Goal: Transaction & Acquisition: Purchase product/service

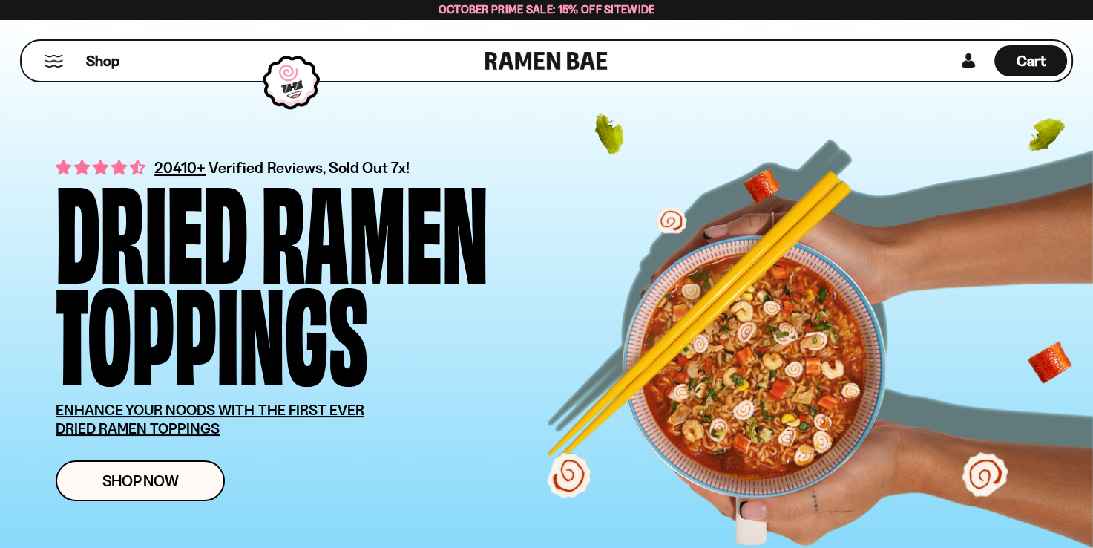
click at [53, 58] on button "Mobile Menu Trigger" at bounding box center [54, 61] width 20 height 13
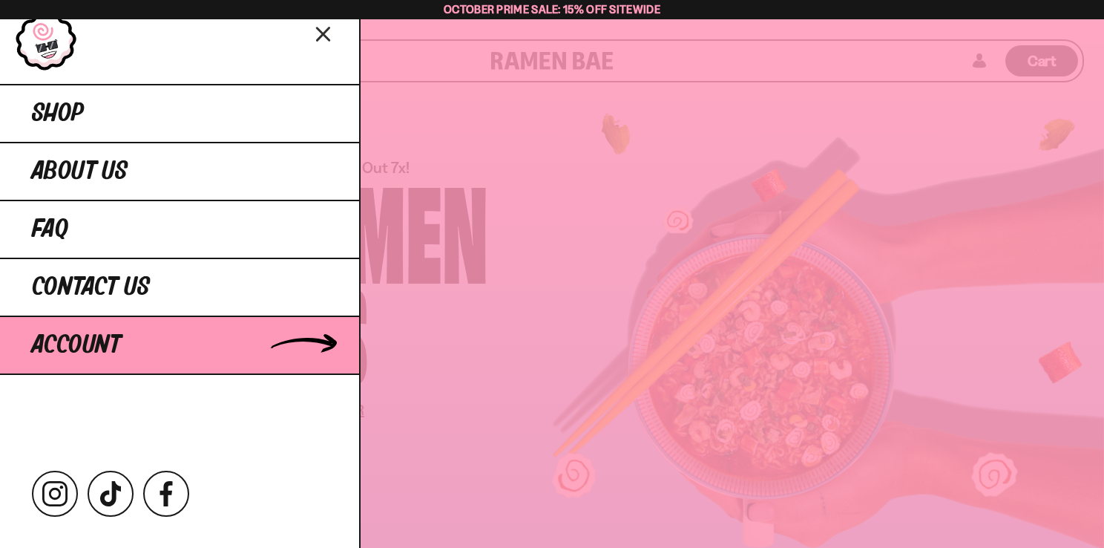
click at [264, 346] on link "Account" at bounding box center [179, 344] width 359 height 59
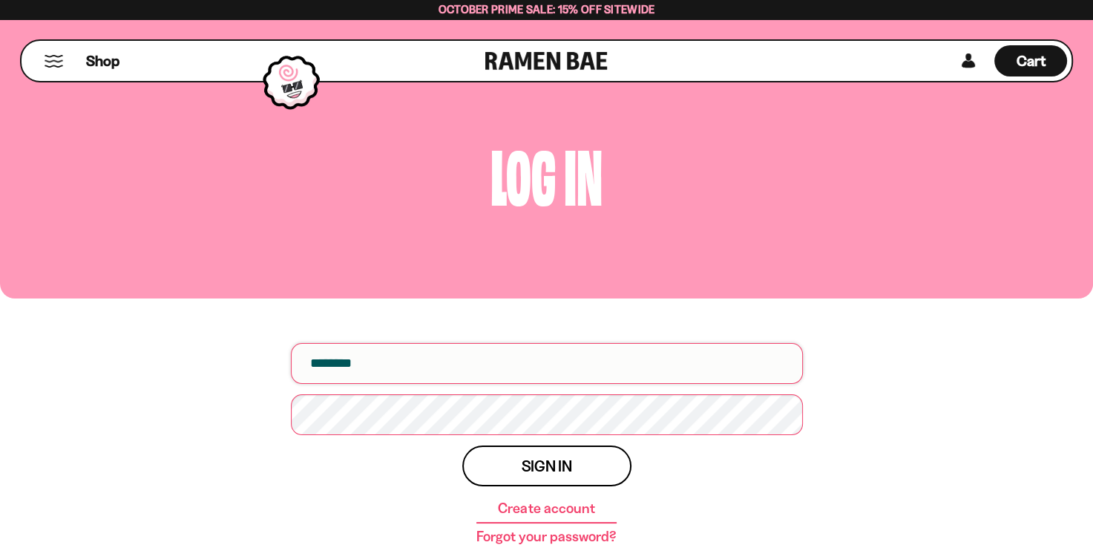
click at [372, 370] on input "email" at bounding box center [547, 363] width 512 height 41
type input "**********"
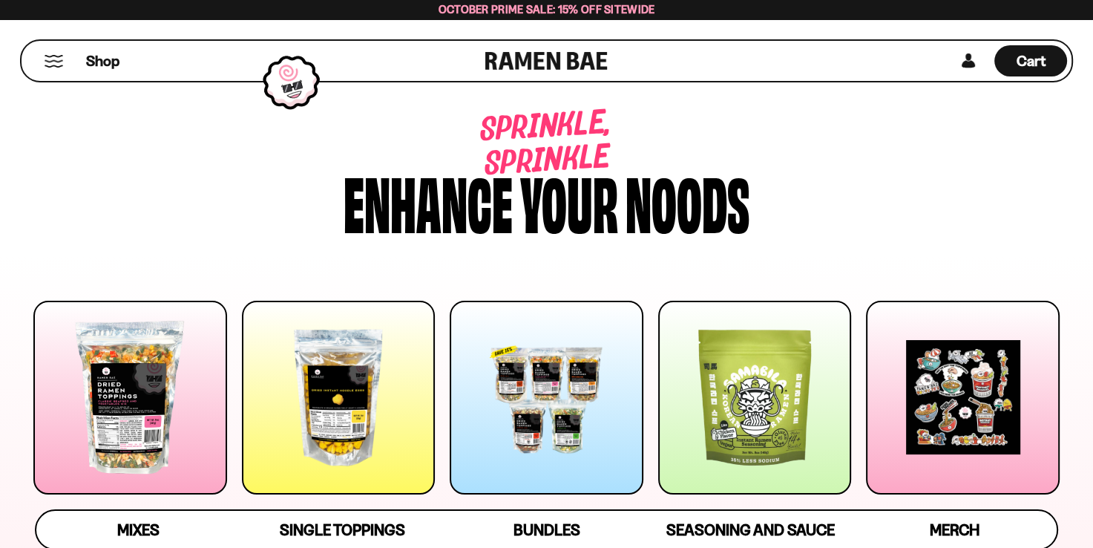
click at [576, 365] on div at bounding box center [547, 397] width 194 height 194
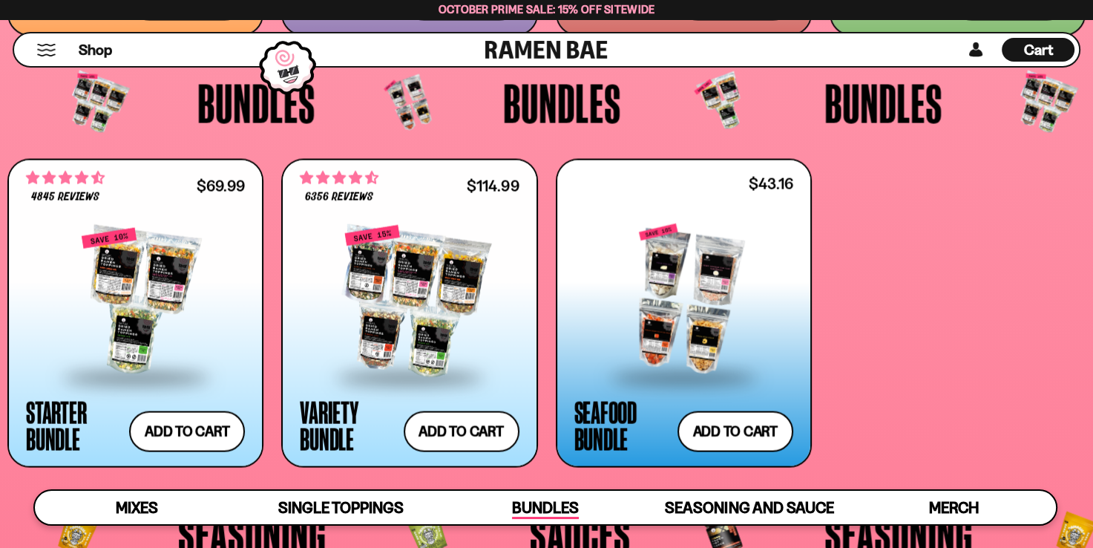
scroll to position [2963, 0]
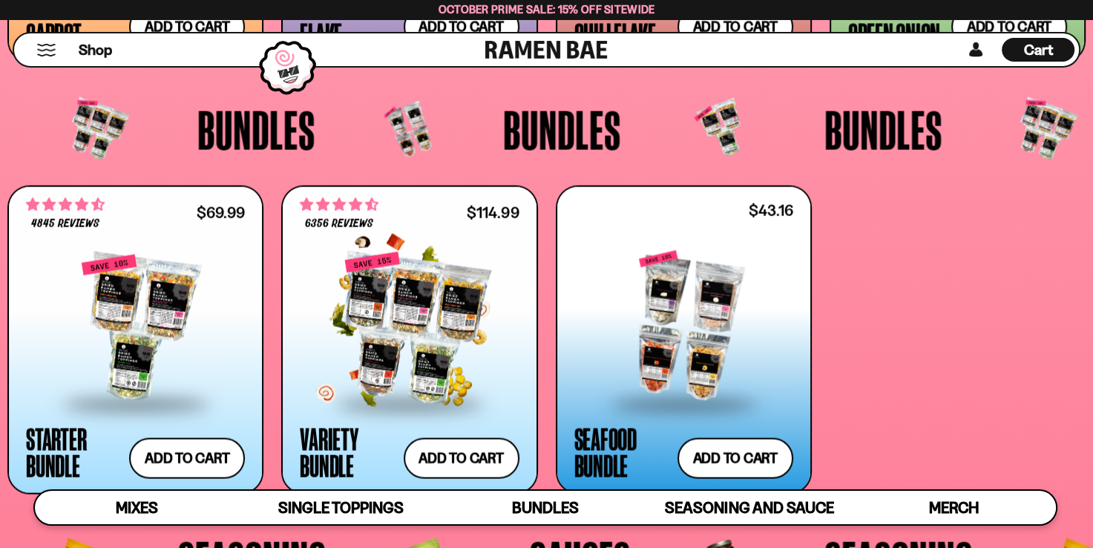
click at [415, 286] on div at bounding box center [409, 328] width 219 height 148
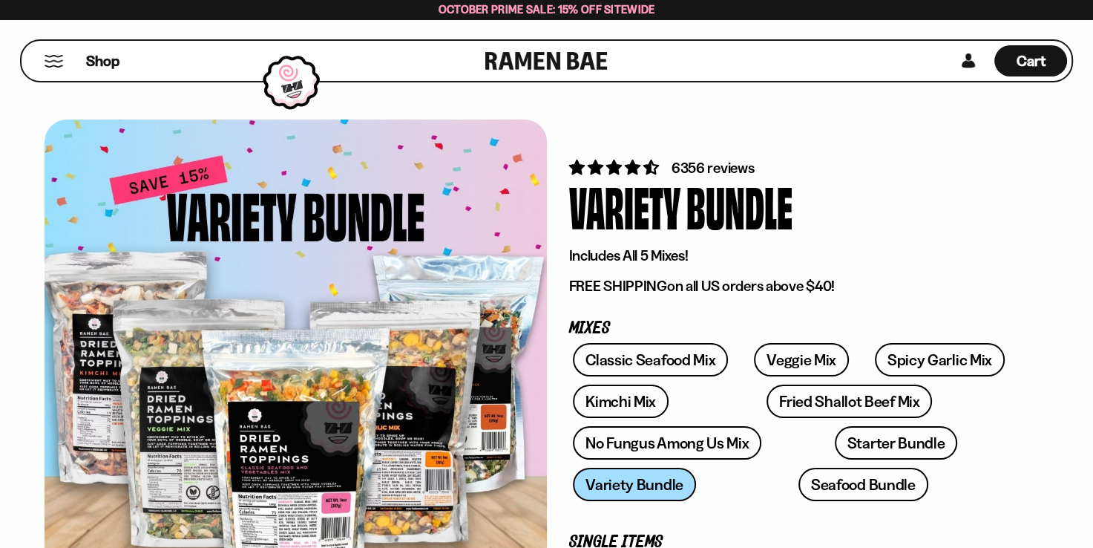
drag, startPoint x: 1092, startPoint y: 42, endPoint x: 1092, endPoint y: 59, distance: 17.8
click at [1092, 59] on div "Shop Cart D0381C2F-513E-4F90-8A41-6F0A75DCBAAA" at bounding box center [546, 60] width 1093 height 83
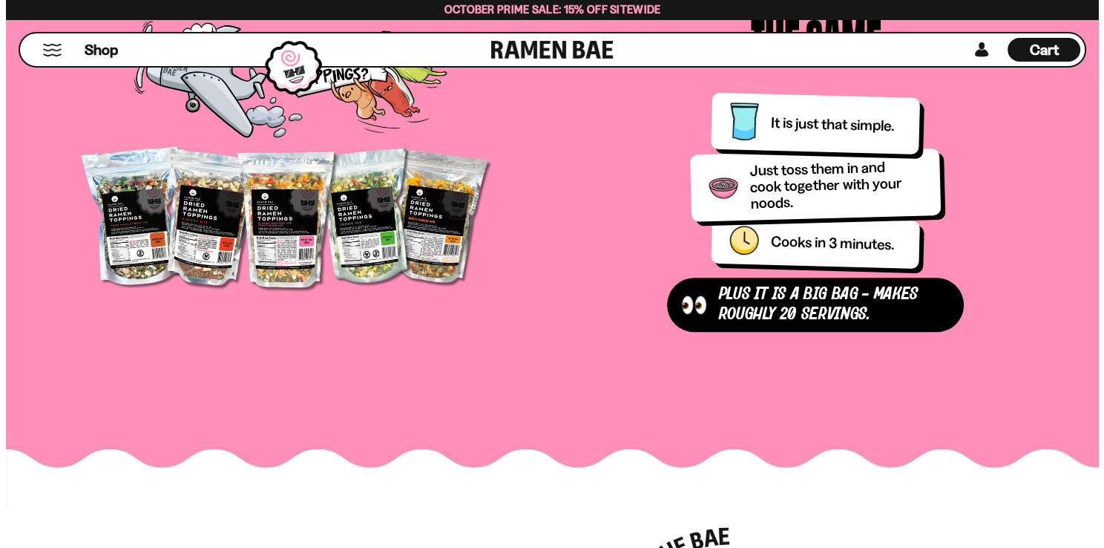
scroll to position [1606, 0]
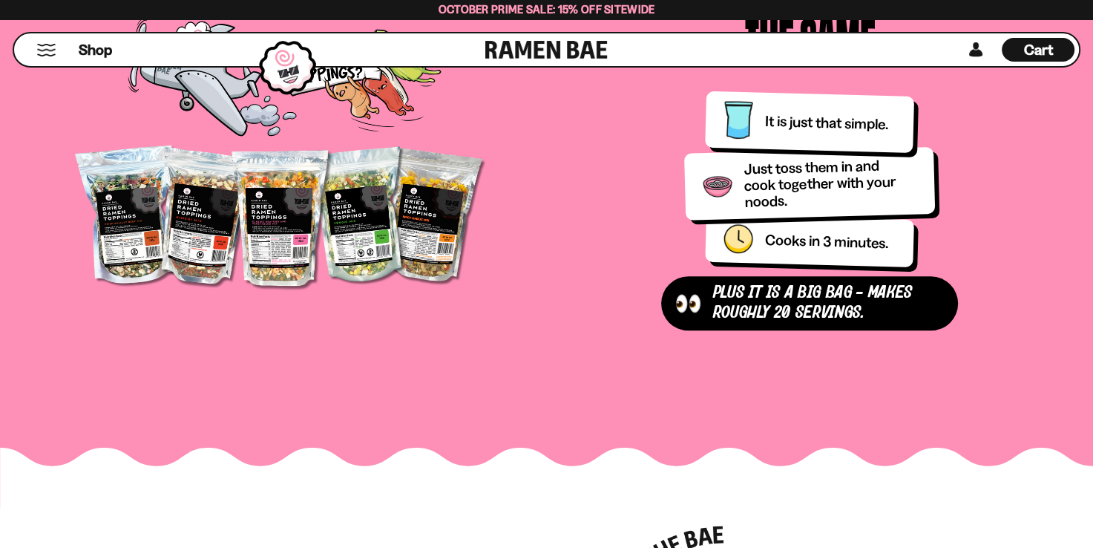
click at [47, 49] on button "Mobile Menu Trigger" at bounding box center [46, 50] width 20 height 13
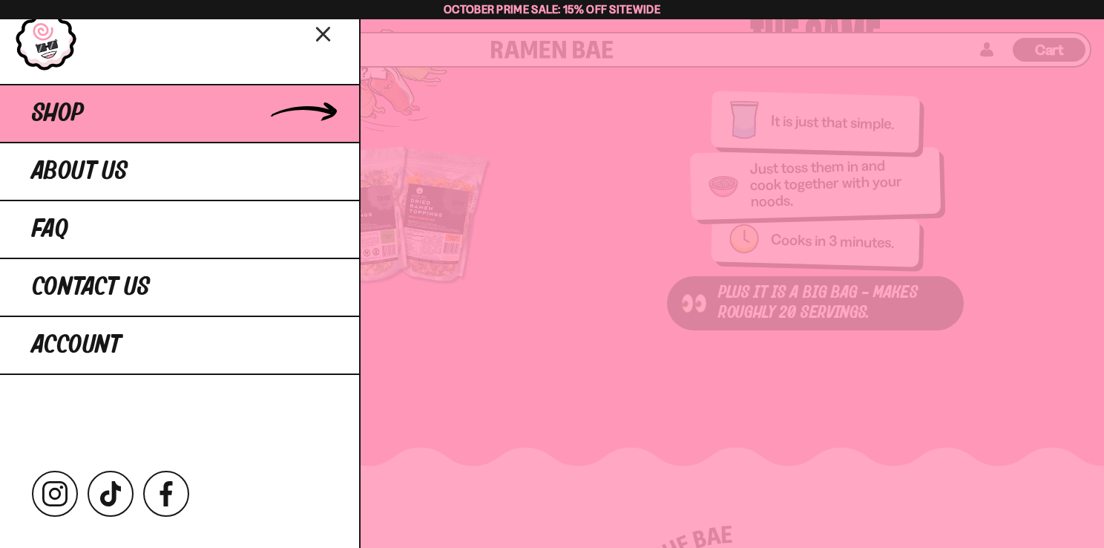
click at [50, 108] on span "Shop" at bounding box center [58, 113] width 52 height 27
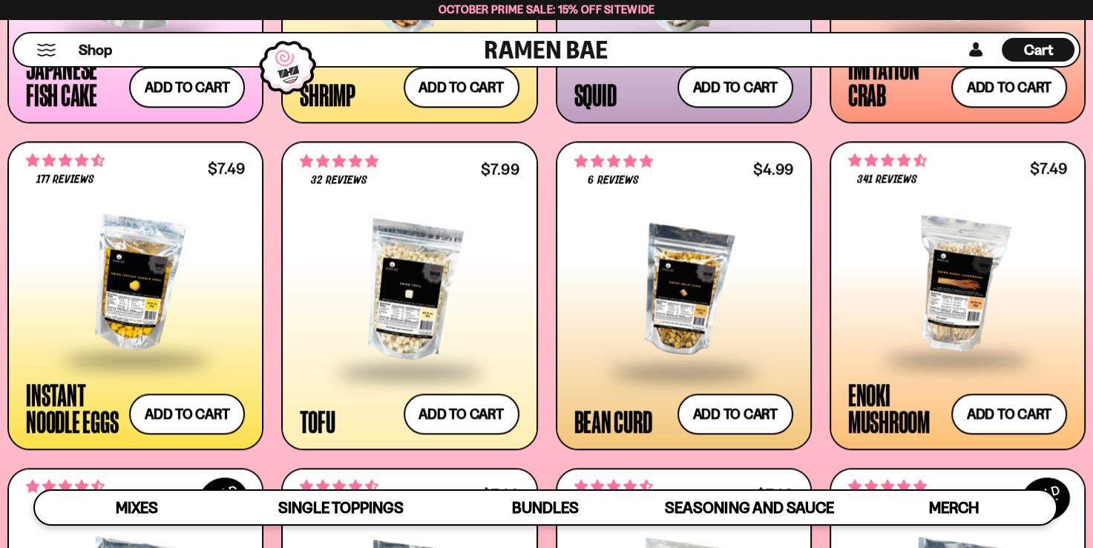
scroll to position [1573, 0]
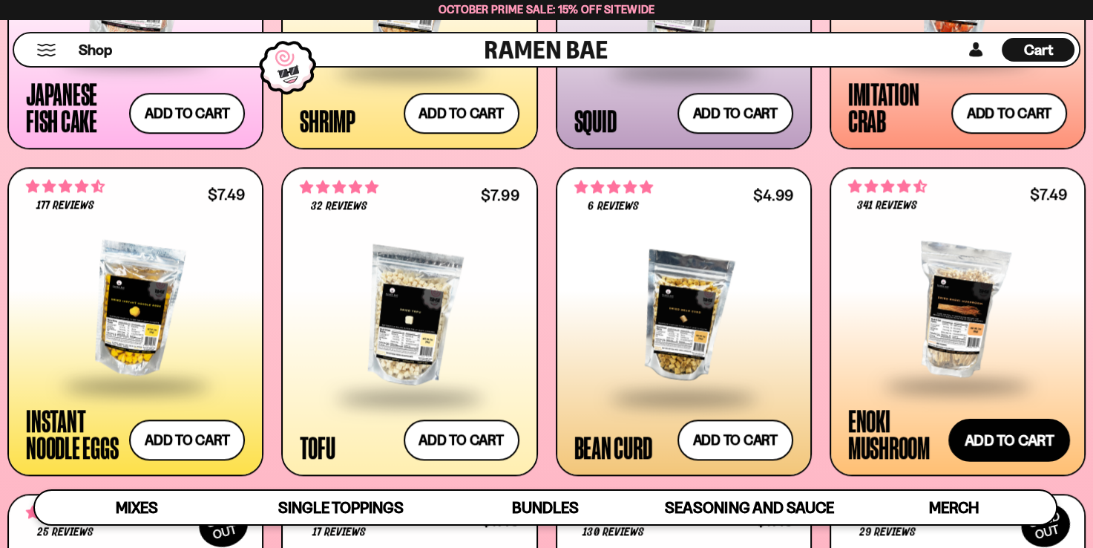
click at [994, 435] on button "Add to cart Add ― Regular price $7.49 Regular price Sale price $7.49 Unit price…" at bounding box center [1009, 439] width 122 height 43
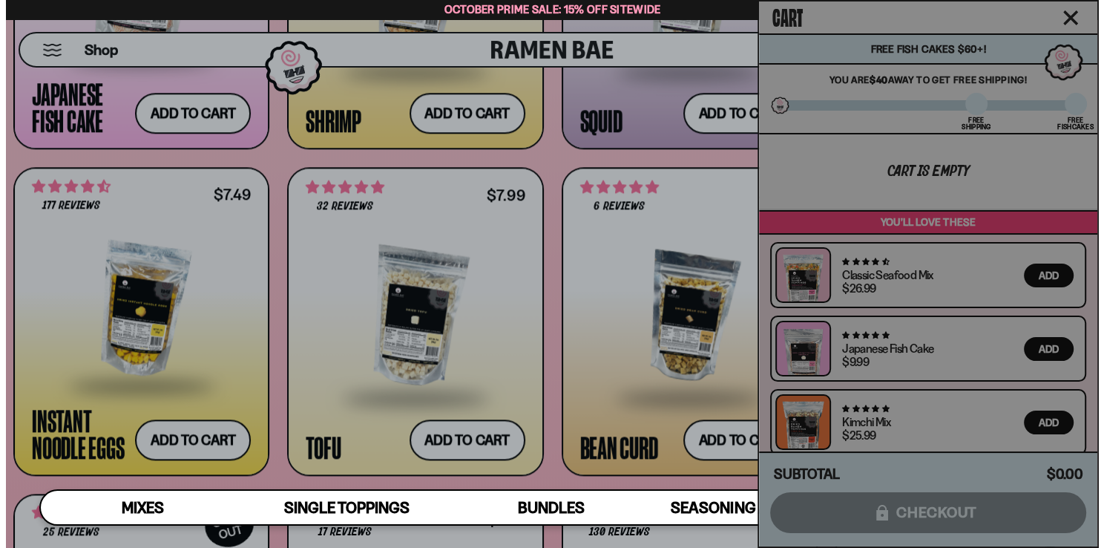
scroll to position [1582, 0]
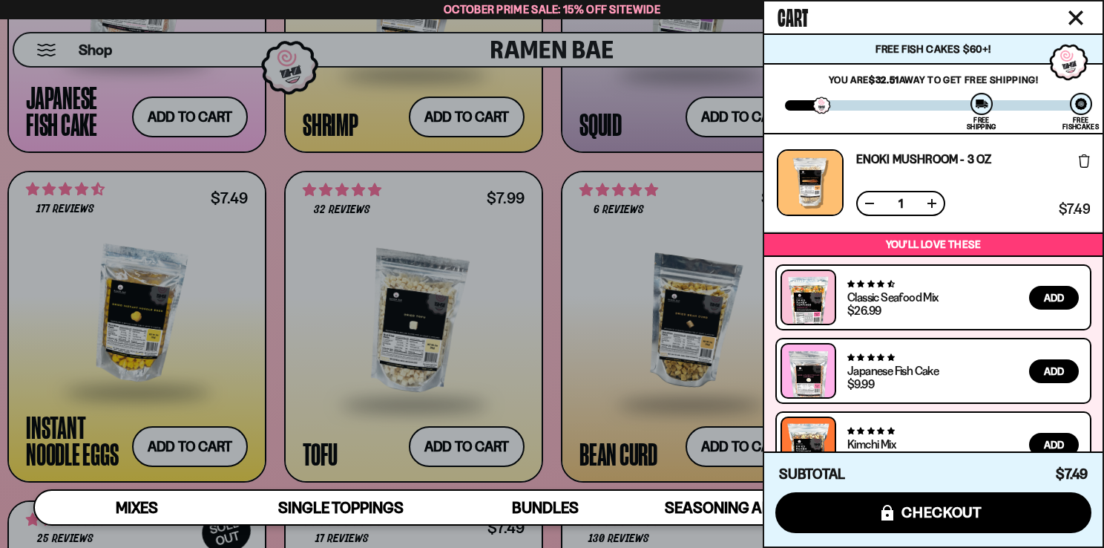
click at [1074, 16] on icon "Close cart" at bounding box center [1075, 17] width 13 height 13
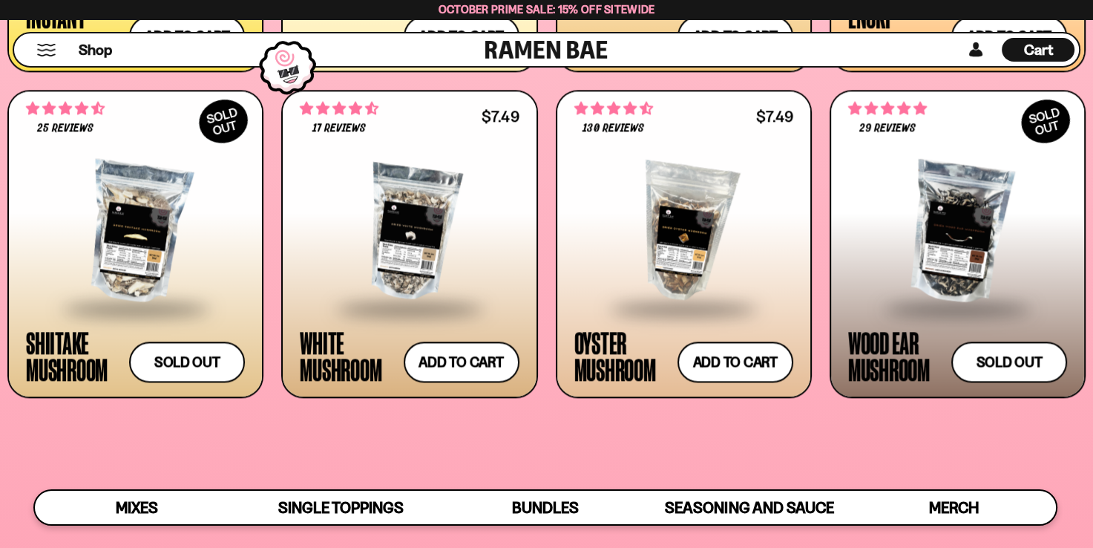
scroll to position [1988, 0]
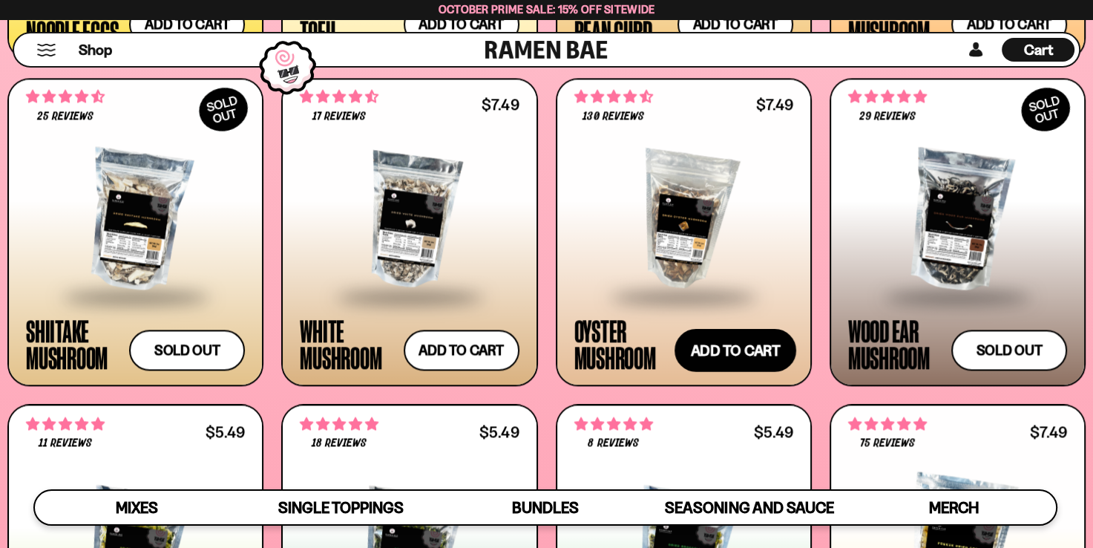
click at [725, 351] on button "Add to cart Add ― Regular price $7.49 Regular price Sale price $7.49 Unit price…" at bounding box center [735, 350] width 122 height 43
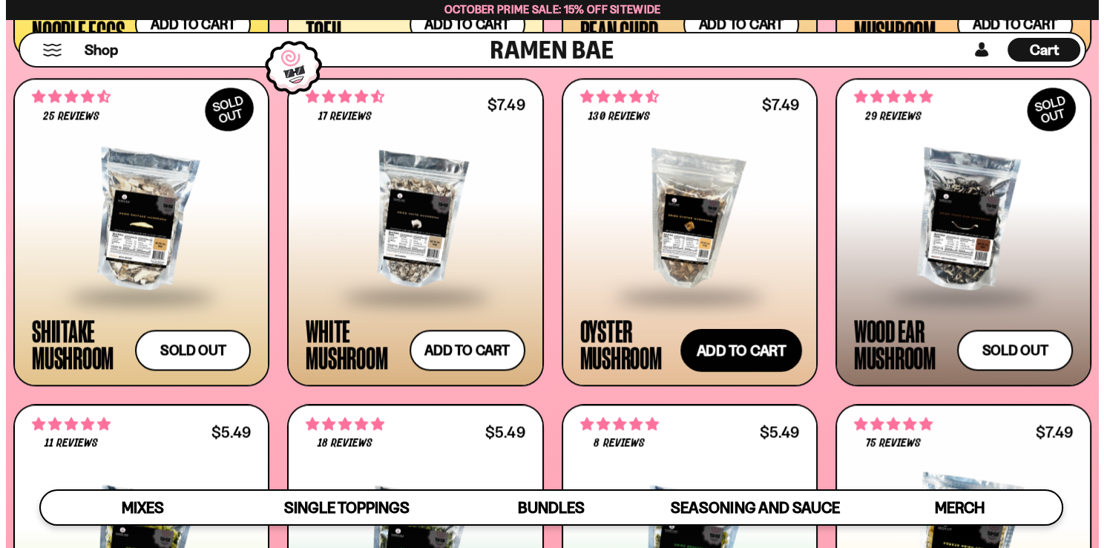
scroll to position [2002, 0]
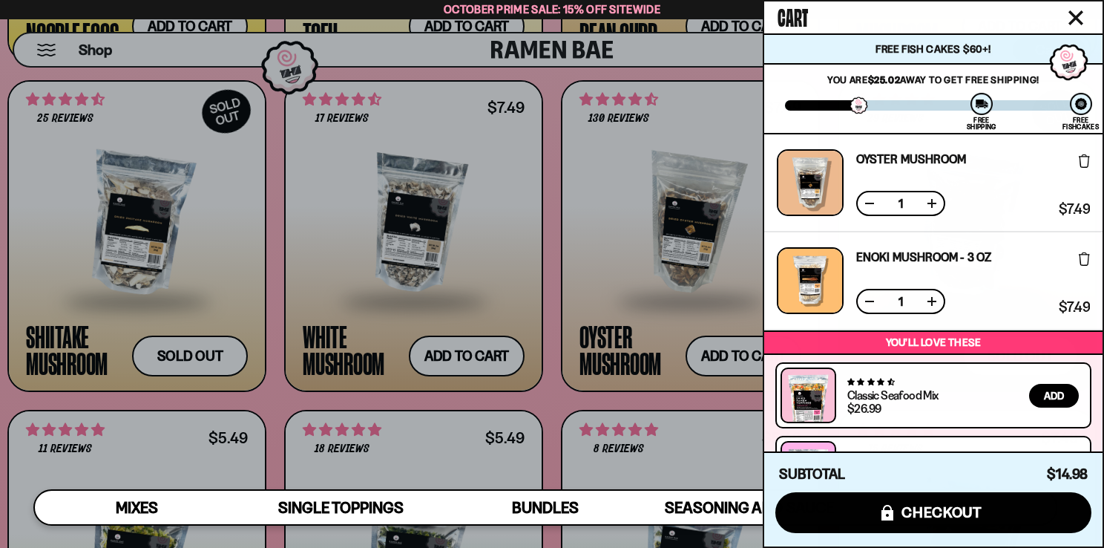
click at [500, 260] on div at bounding box center [552, 274] width 1104 height 548
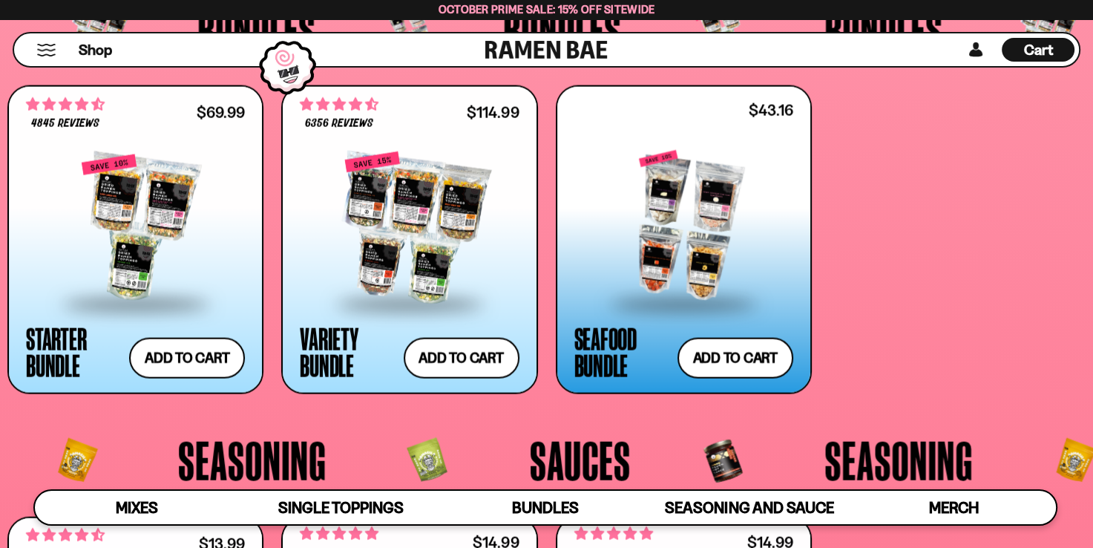
scroll to position [3057, 0]
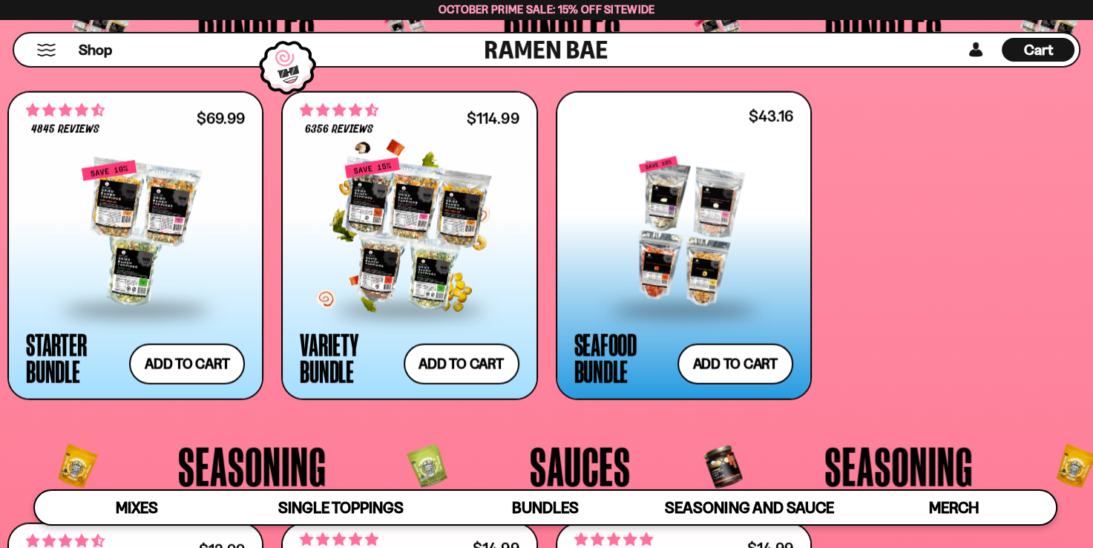
click at [407, 211] on div at bounding box center [409, 234] width 219 height 148
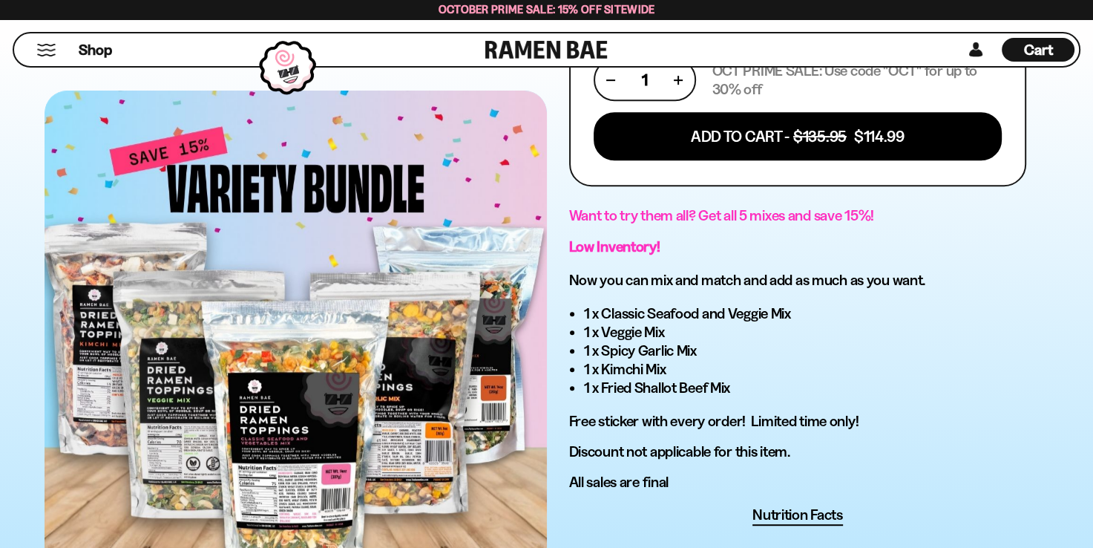
scroll to position [712, 0]
